Goal: Information Seeking & Learning: Understand process/instructions

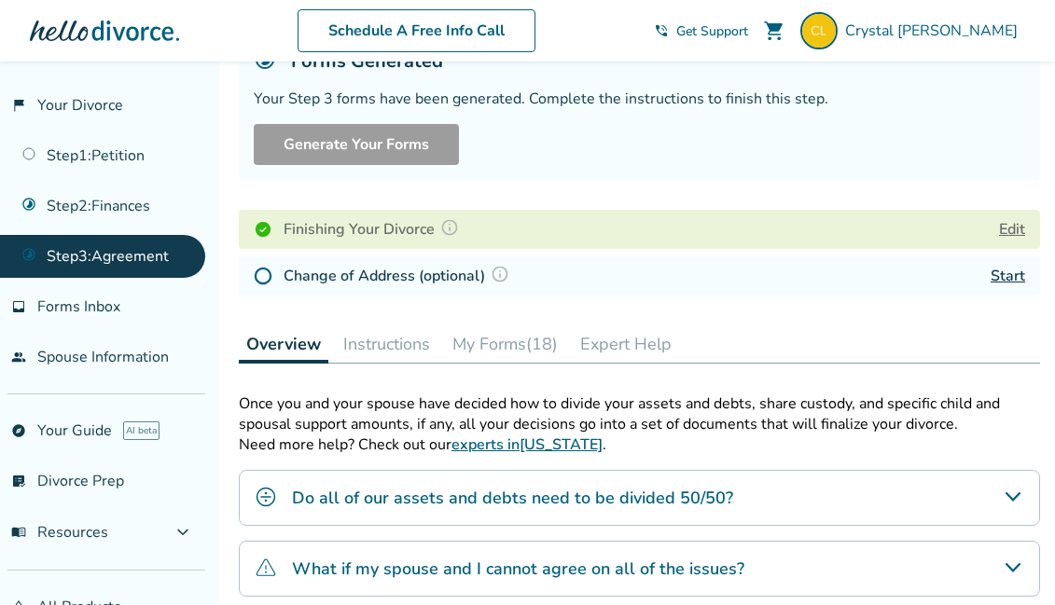
scroll to position [226, 0]
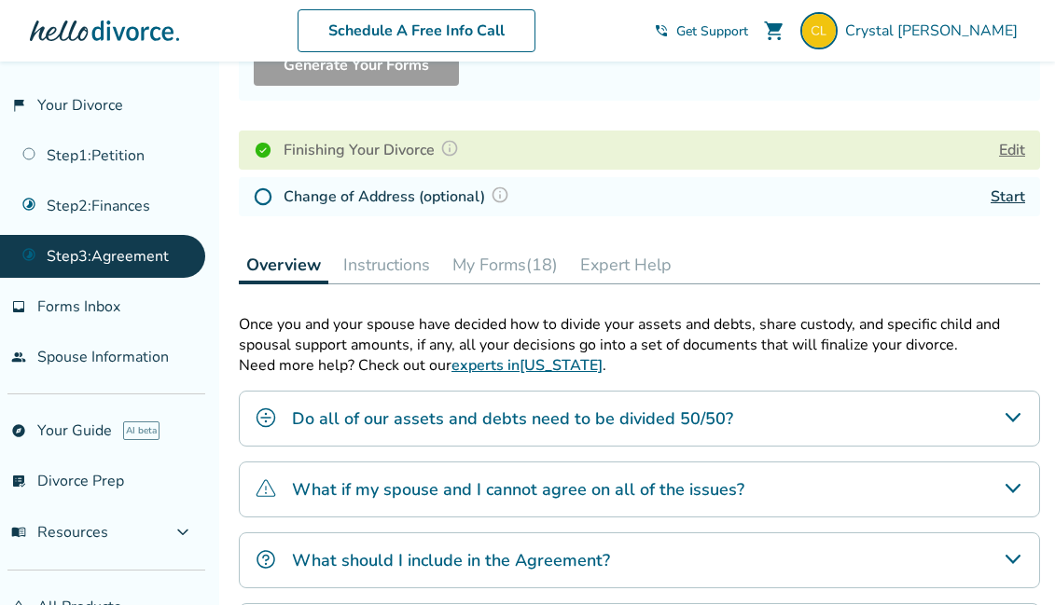
click at [409, 239] on div "Step 0 3 Prepare your divorce agreement. Forms Generated Your Step 3 forms have…" at bounding box center [639, 300] width 801 height 868
click at [402, 265] on button "Instructions" at bounding box center [387, 264] width 102 height 37
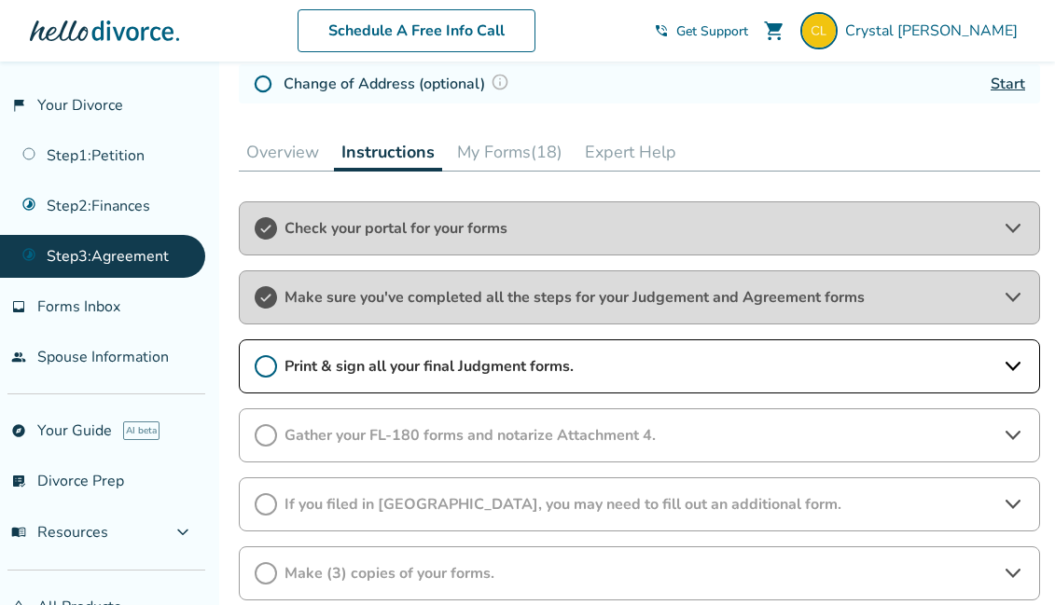
scroll to position [468, 0]
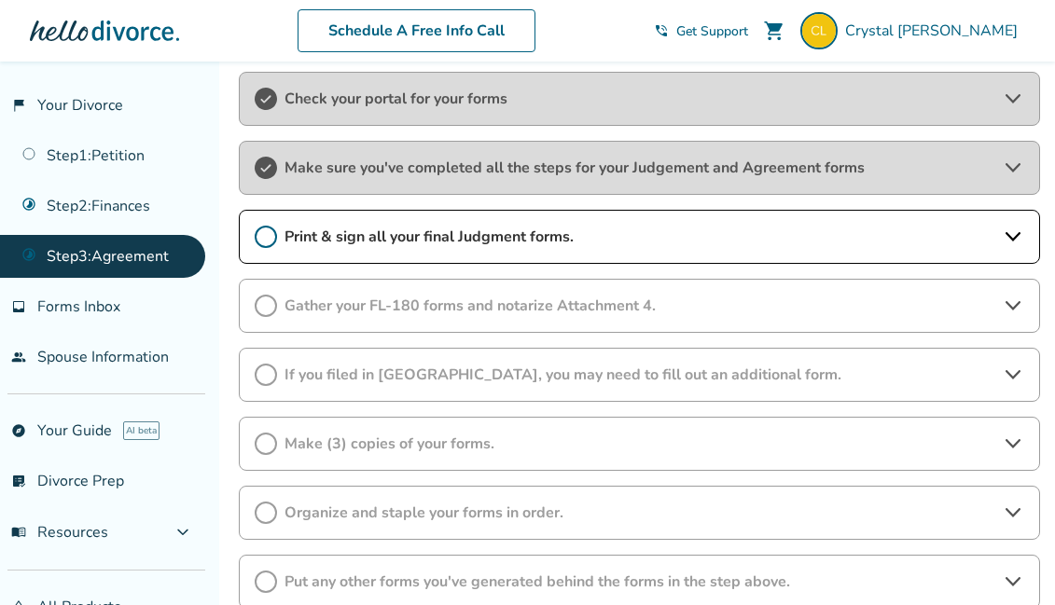
click at [409, 250] on div "Print & sign all your final Judgment forms." at bounding box center [639, 237] width 801 height 54
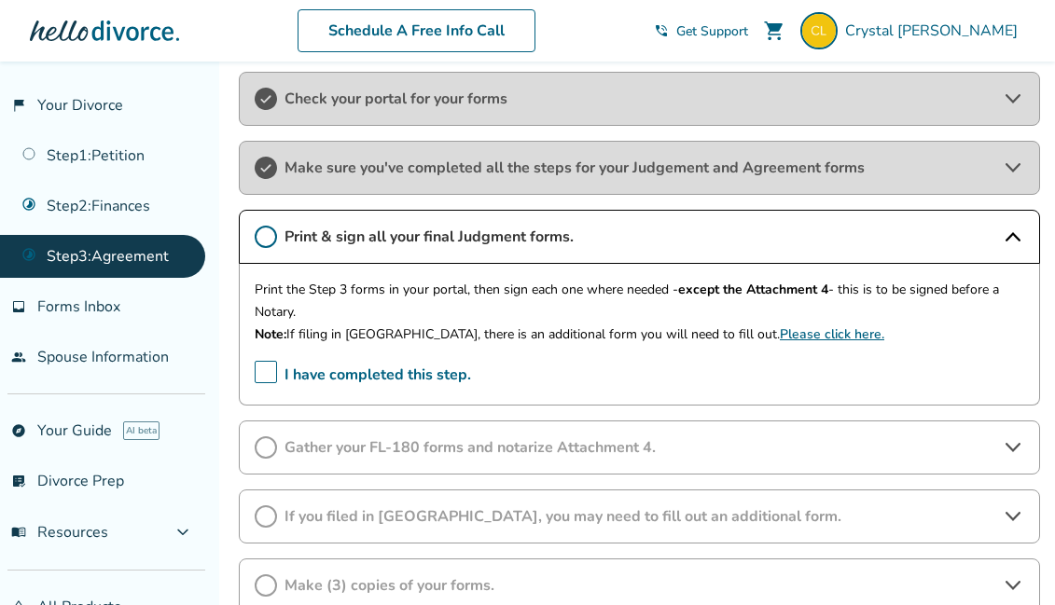
drag, startPoint x: 303, startPoint y: 312, endPoint x: 252, endPoint y: 286, distance: 57.1
click at [252, 286] on div "Print the Step 3 forms in your portal, then sign each one where needed - except…" at bounding box center [639, 335] width 801 height 142
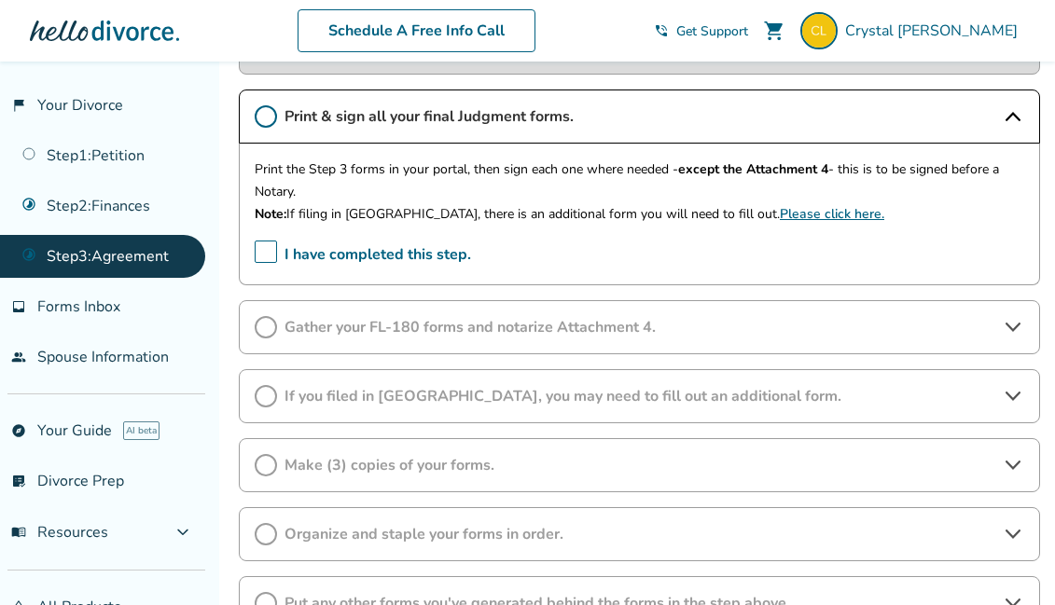
scroll to position [679, 0]
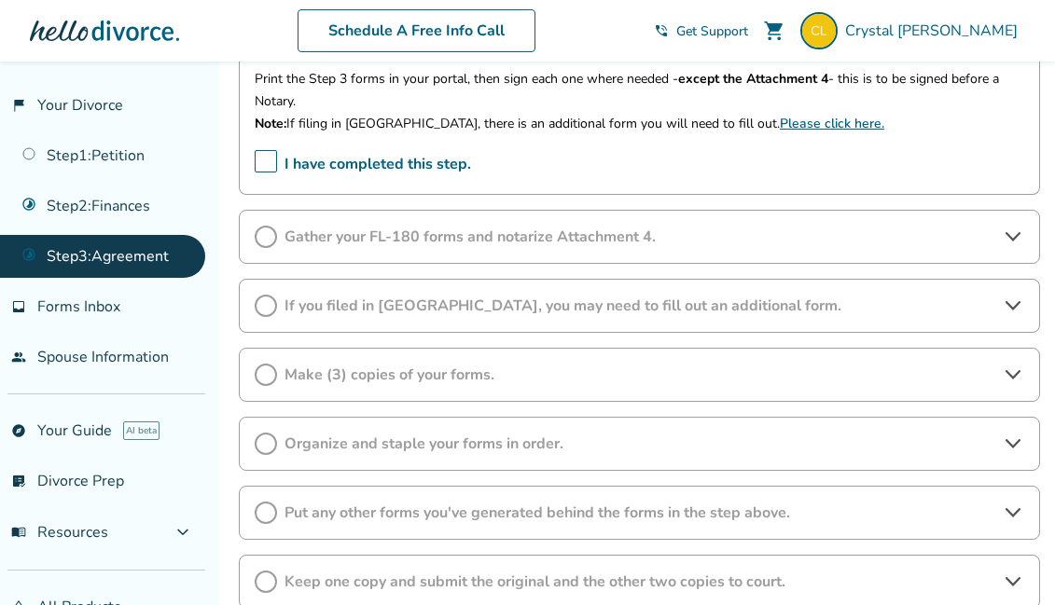
click at [595, 237] on span "Gather your FL-180 forms and notarize Attachment 4." at bounding box center [639, 237] width 710 height 21
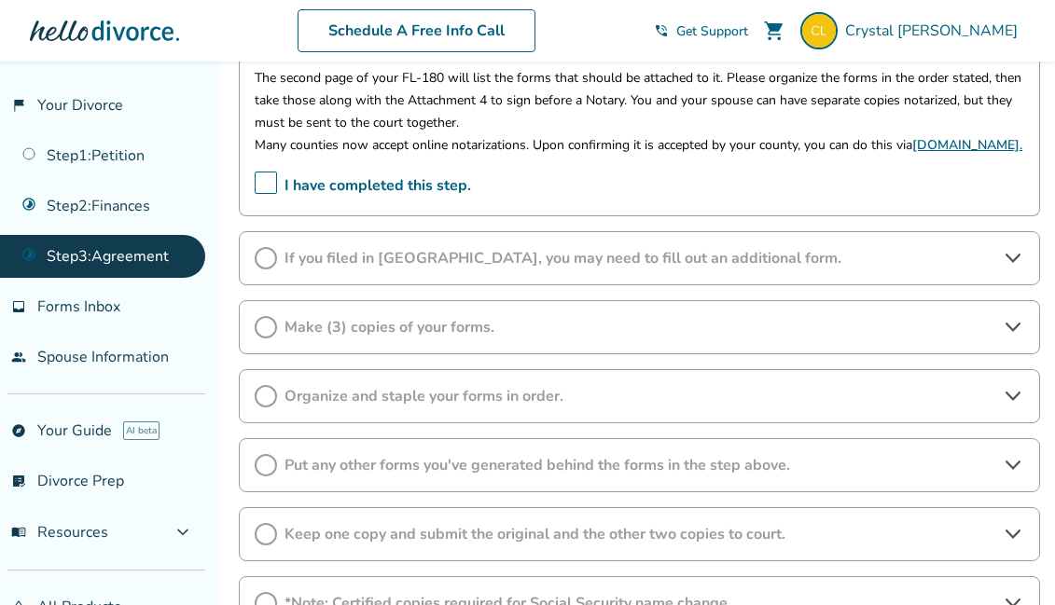
scroll to position [927, 0]
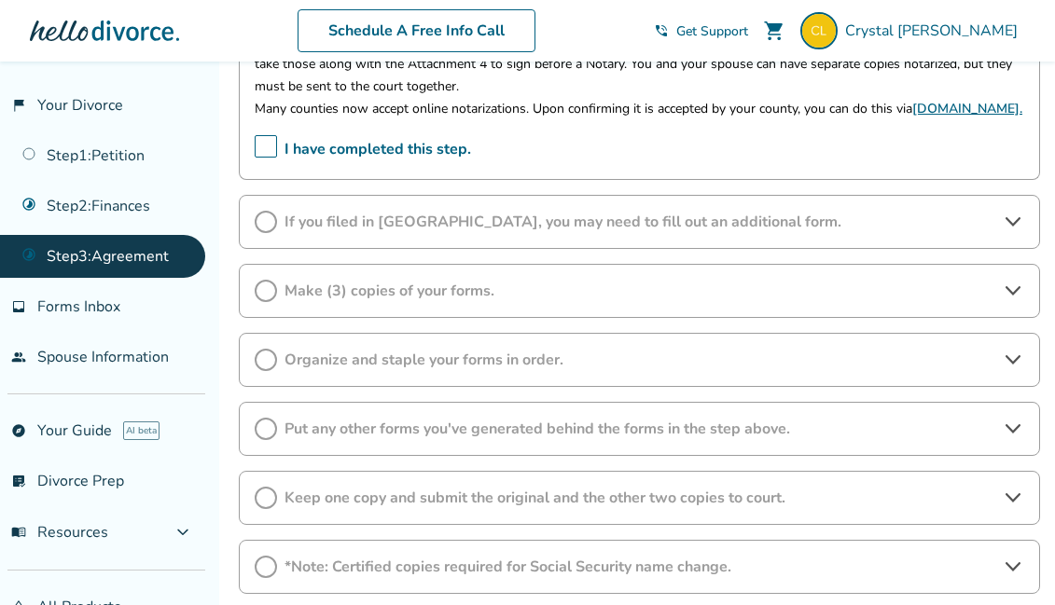
click at [674, 292] on span "Make (3) copies of your forms." at bounding box center [639, 291] width 710 height 21
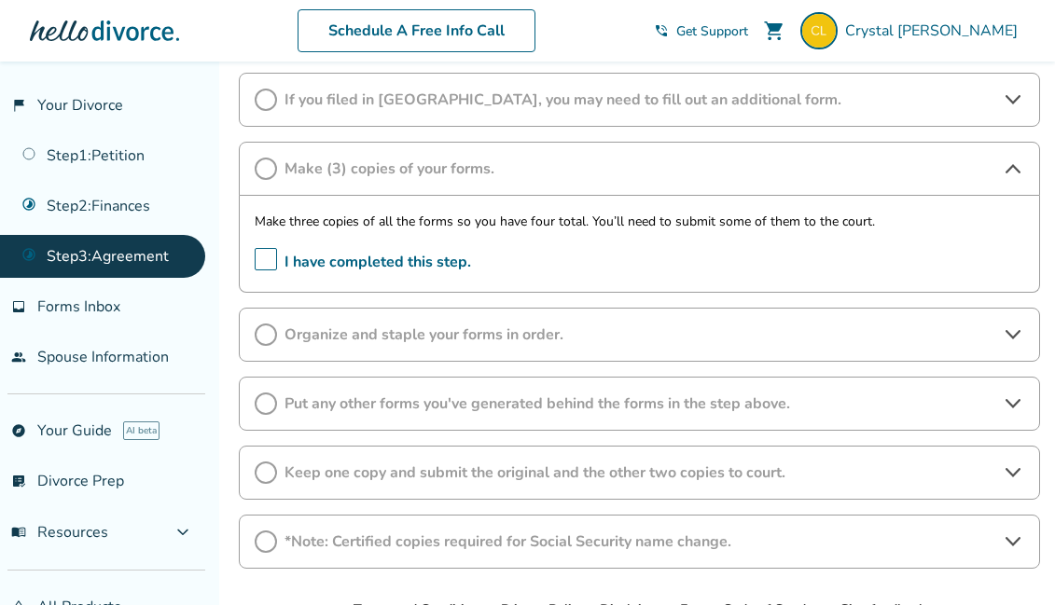
scroll to position [1080, 0]
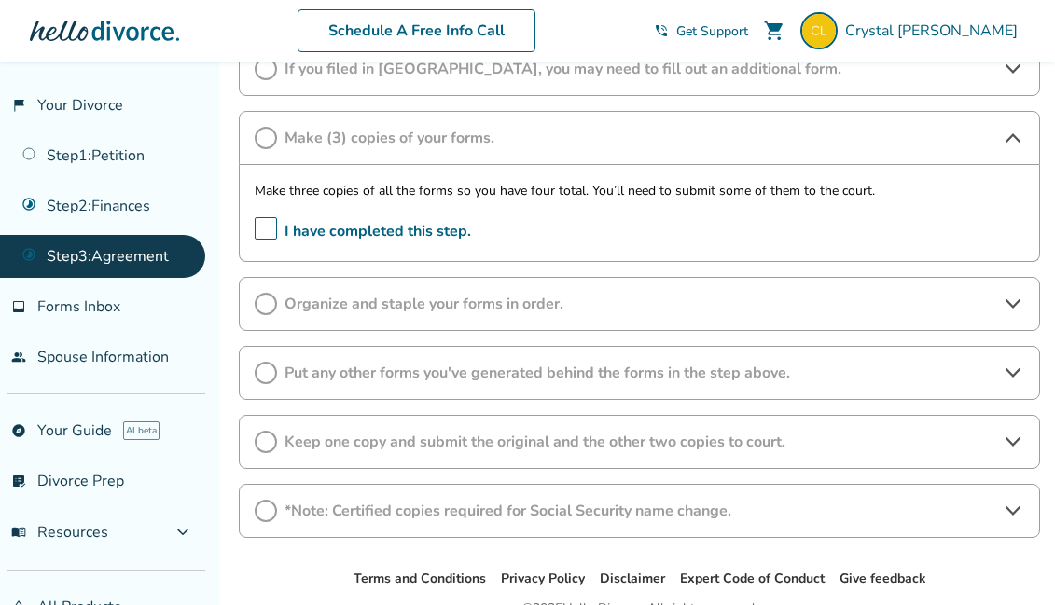
click at [825, 305] on span "Organize and staple your forms in order." at bounding box center [639, 304] width 710 height 21
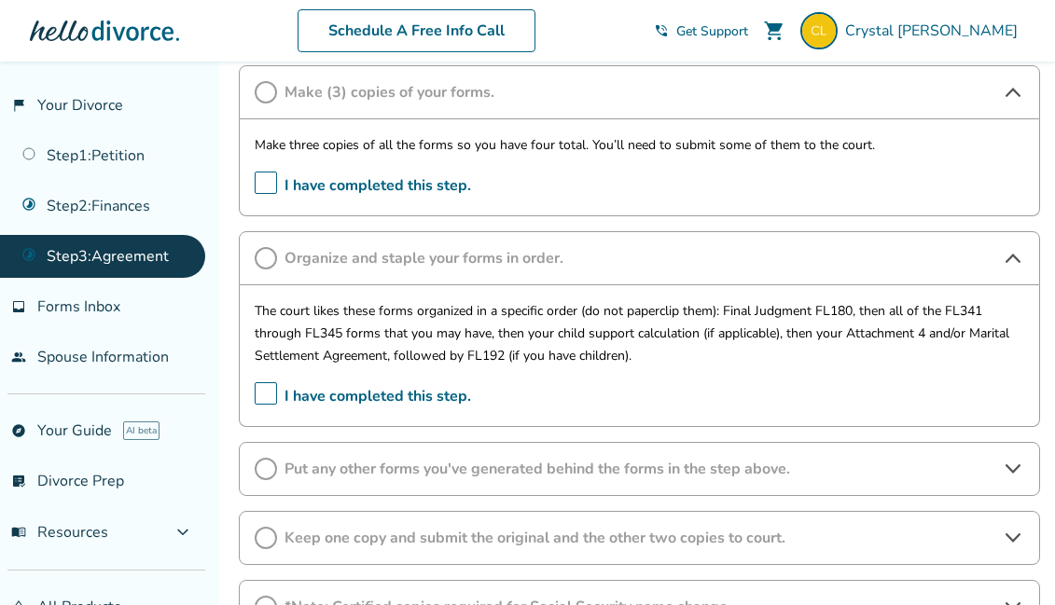
scroll to position [1288, 0]
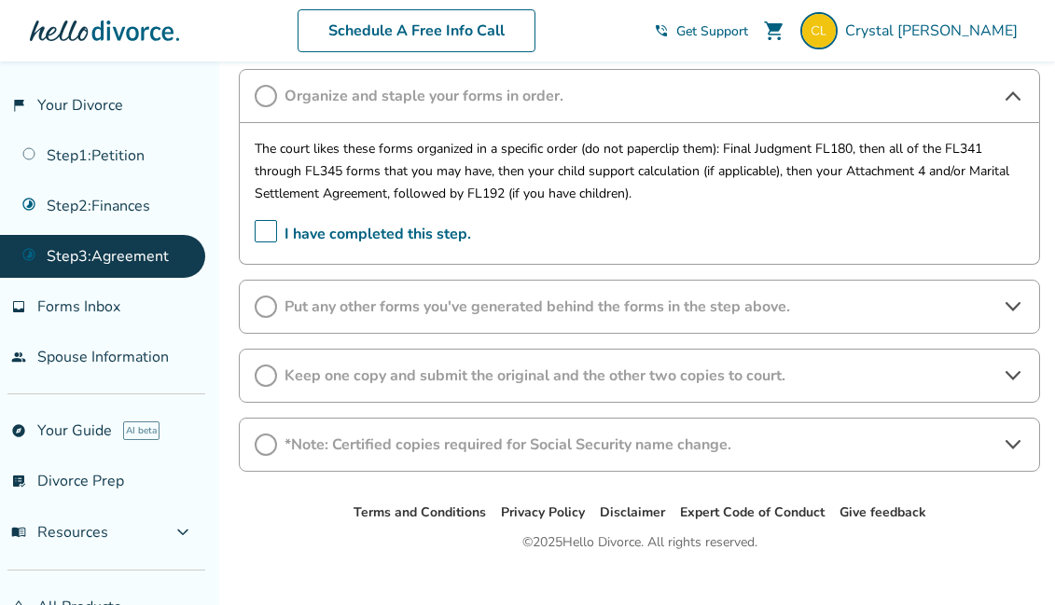
click at [667, 309] on span "Put any other forms you've generated behind the forms in the step above." at bounding box center [639, 307] width 710 height 21
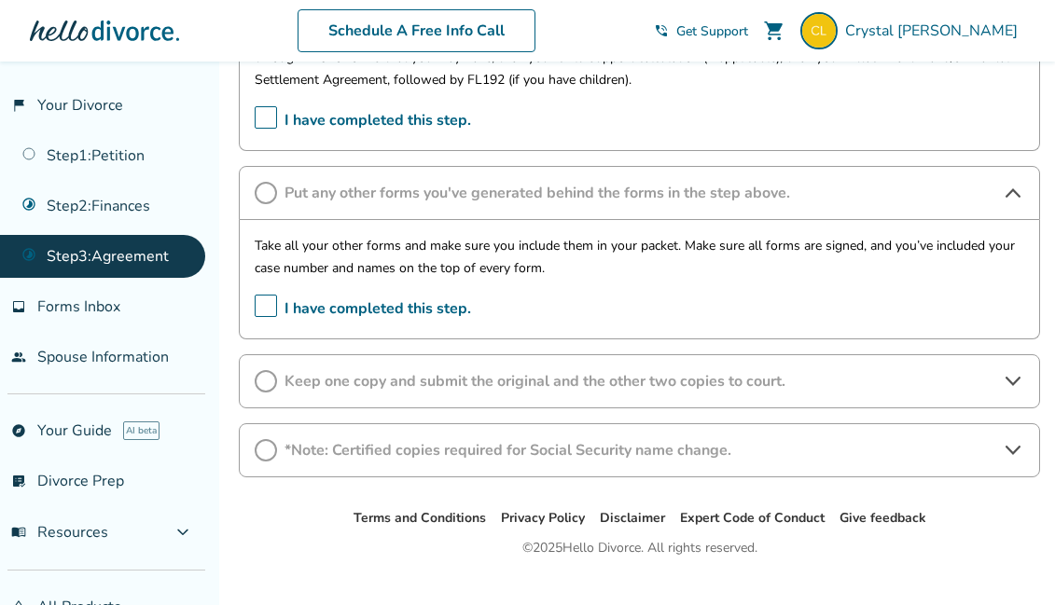
scroll to position [1434, 0]
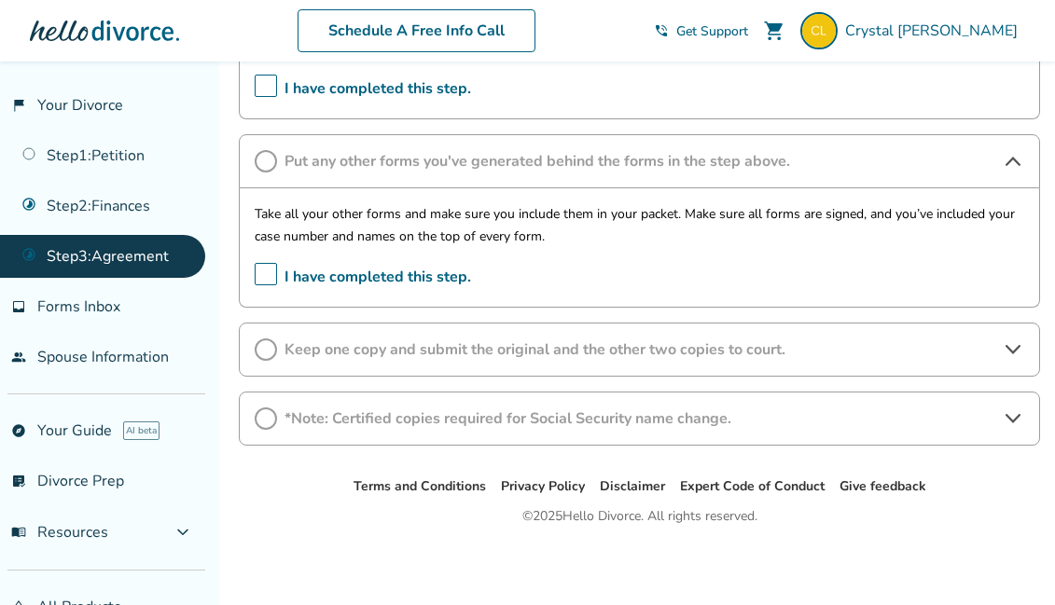
click at [692, 354] on span "Keep one copy and submit the original and the other two copies to court." at bounding box center [639, 350] width 710 height 21
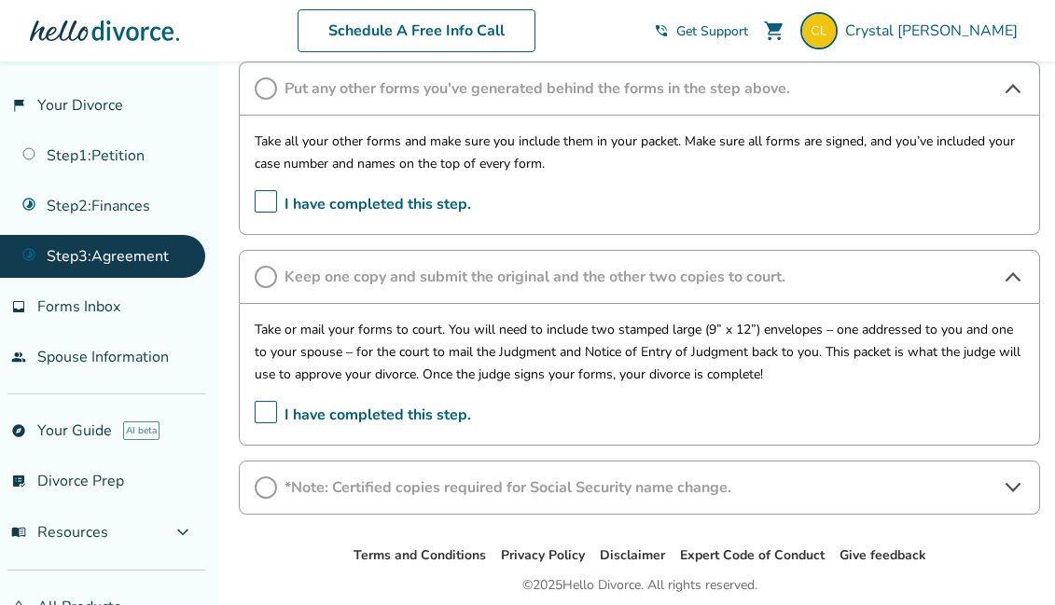
scroll to position [1575, 0]
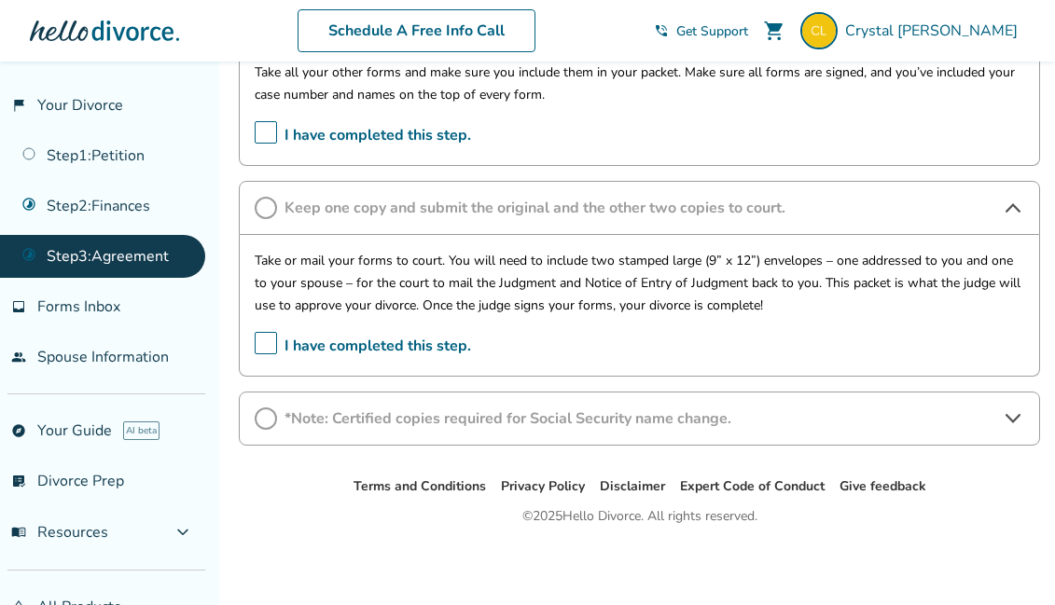
click at [685, 412] on span "*Note: Certified copies required for Social Security name change." at bounding box center [639, 419] width 710 height 21
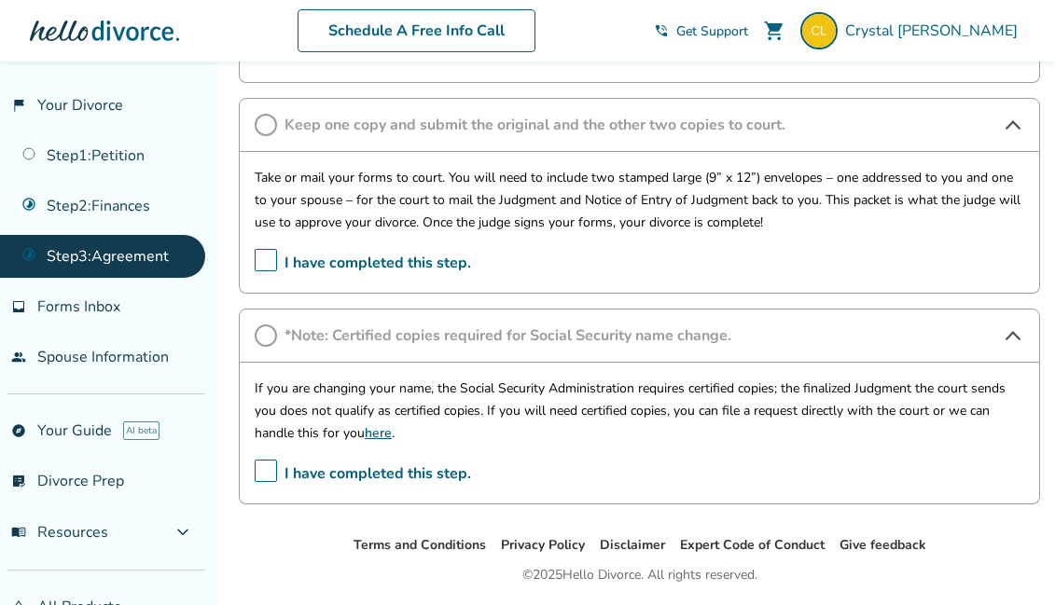
scroll to position [1717, 0]
